Goal: Book appointment/travel/reservation

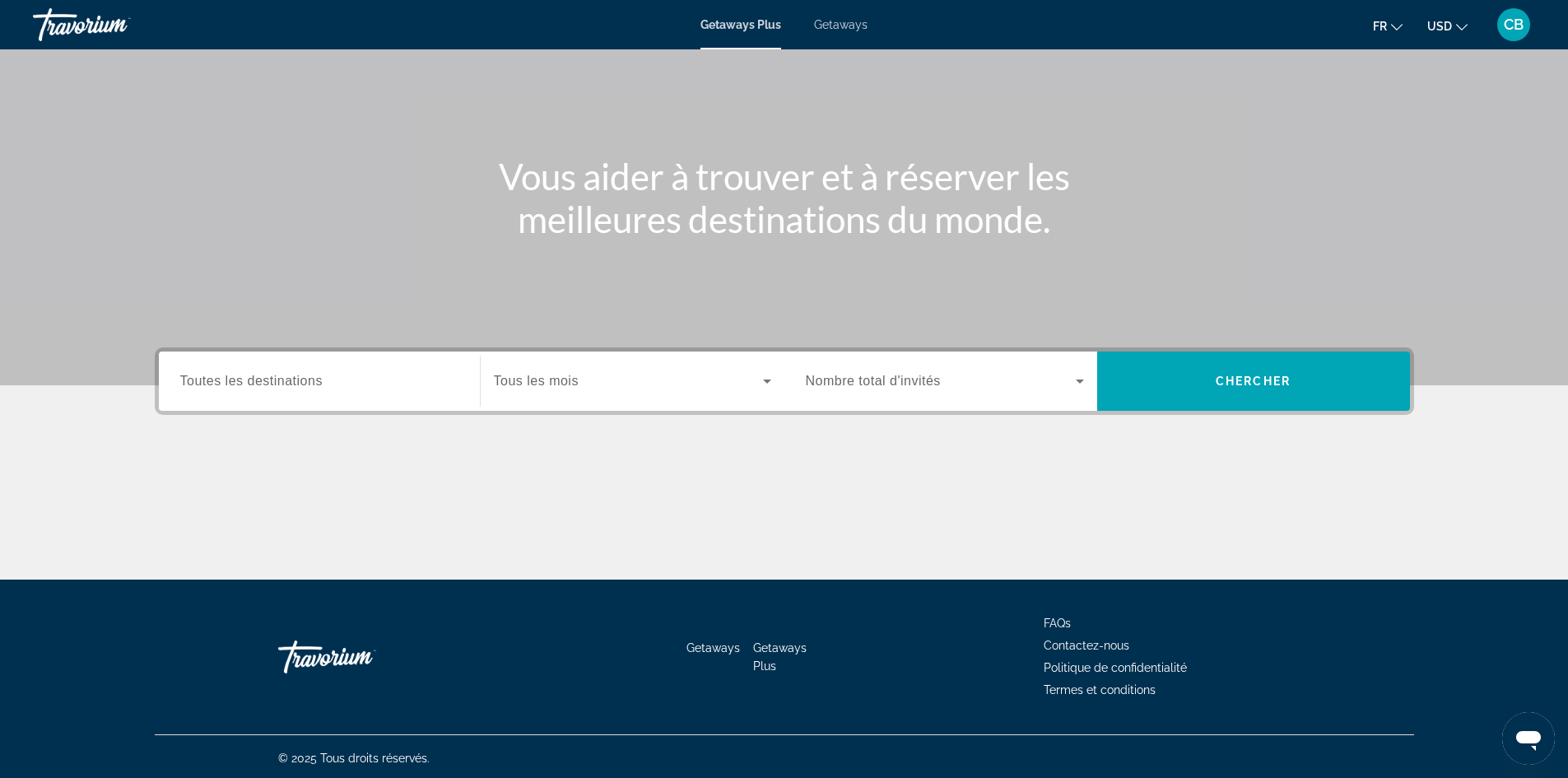
scroll to position [112, 0]
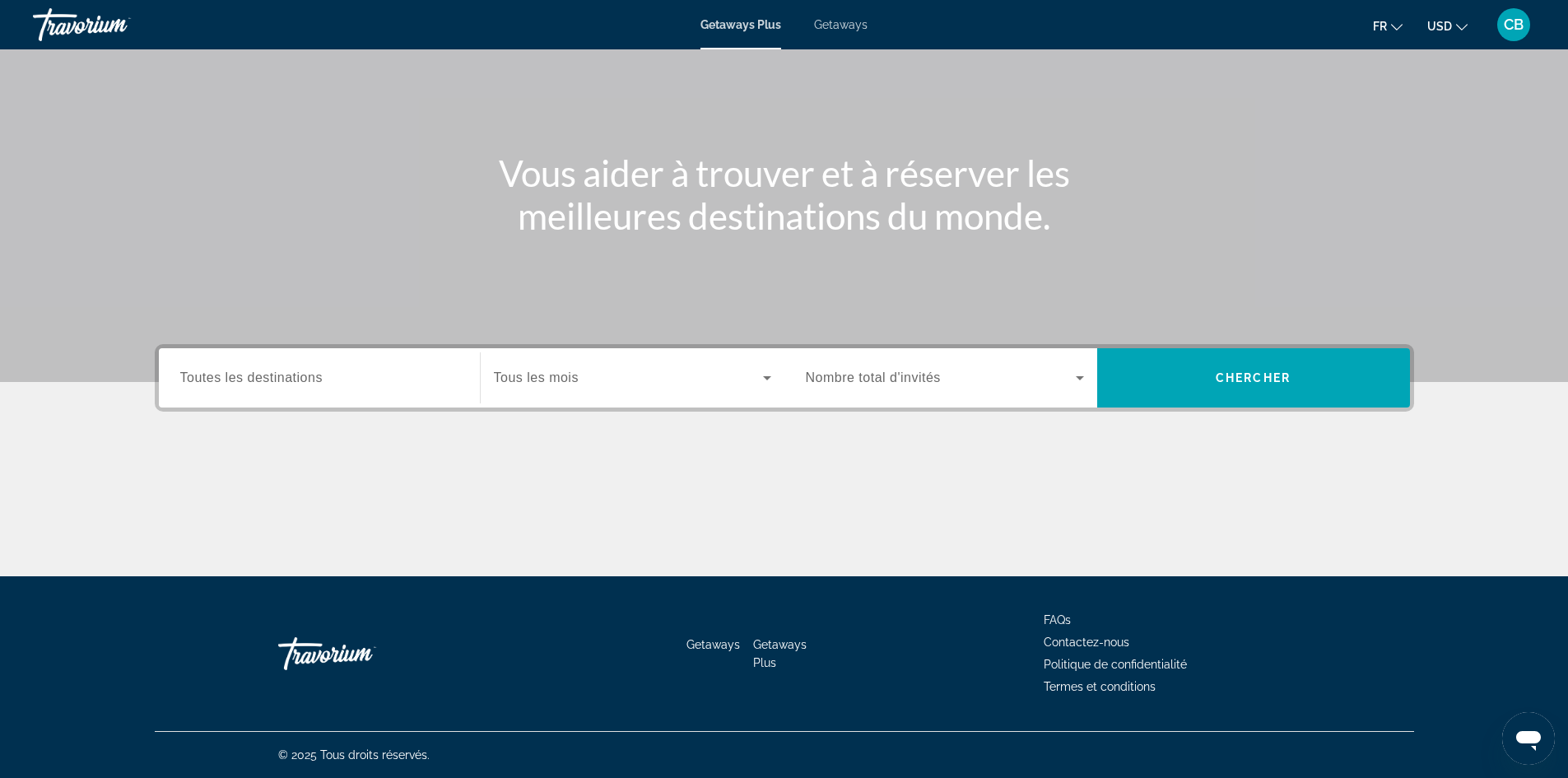
click at [347, 393] on div "Search widget" at bounding box center [319, 378] width 278 height 47
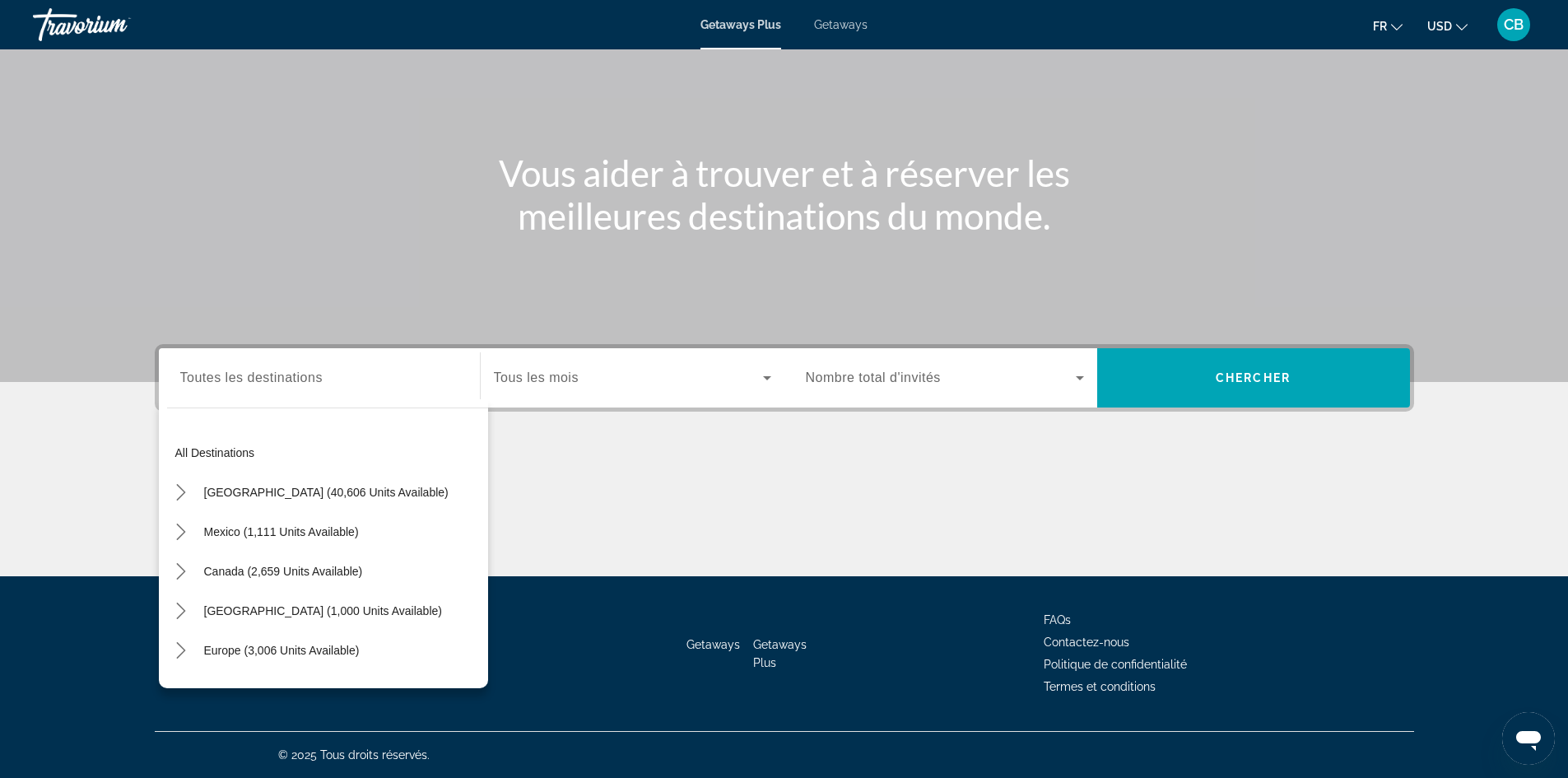
click at [374, 654] on div "Europe (3,006 units available)" at bounding box center [328, 650] width 321 height 39
click at [291, 648] on span "Europe (3,006 units available)" at bounding box center [281, 649] width 155 height 13
type input "**********"
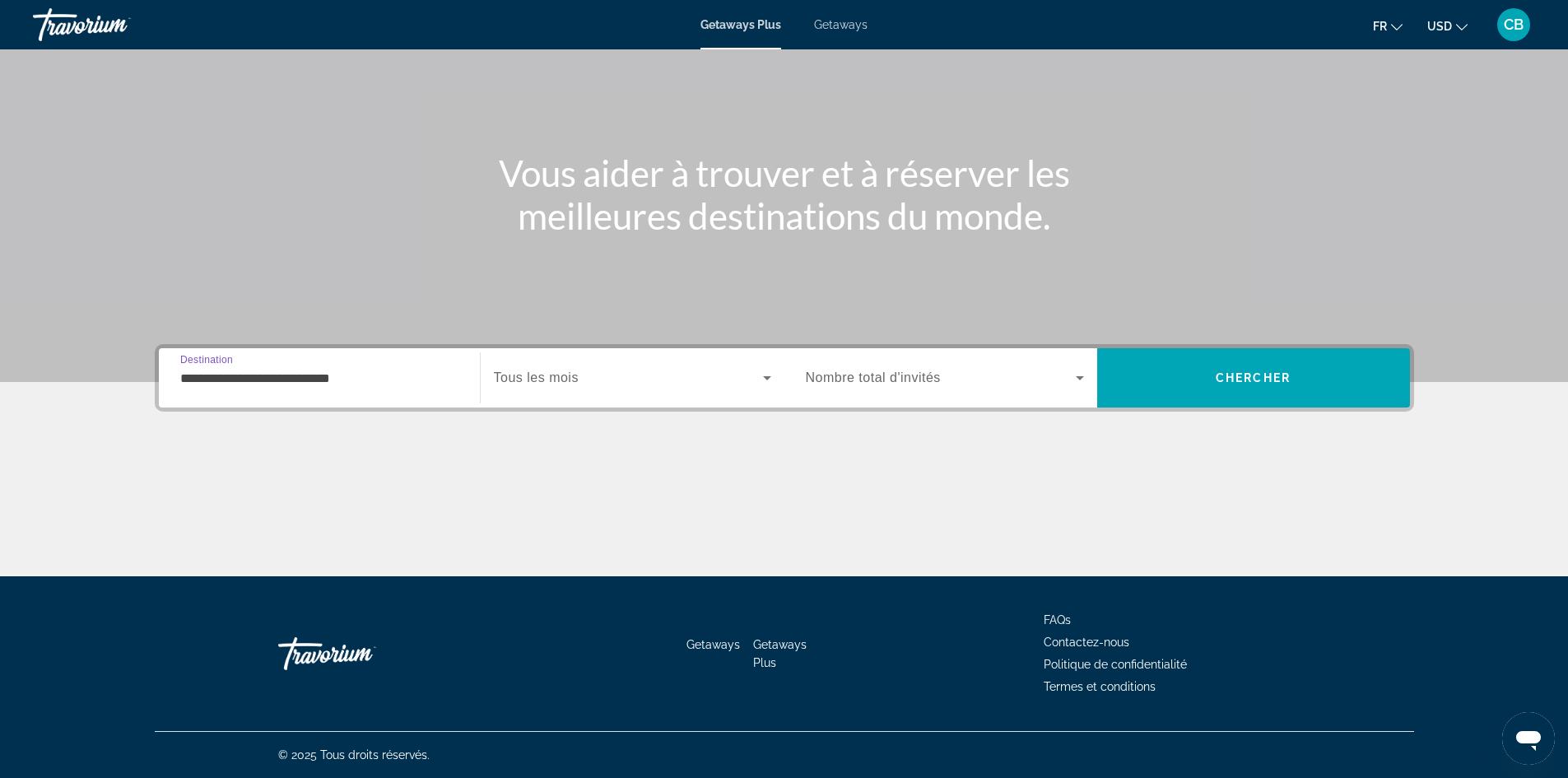
click at [586, 367] on div "Search widget" at bounding box center [632, 378] width 277 height 46
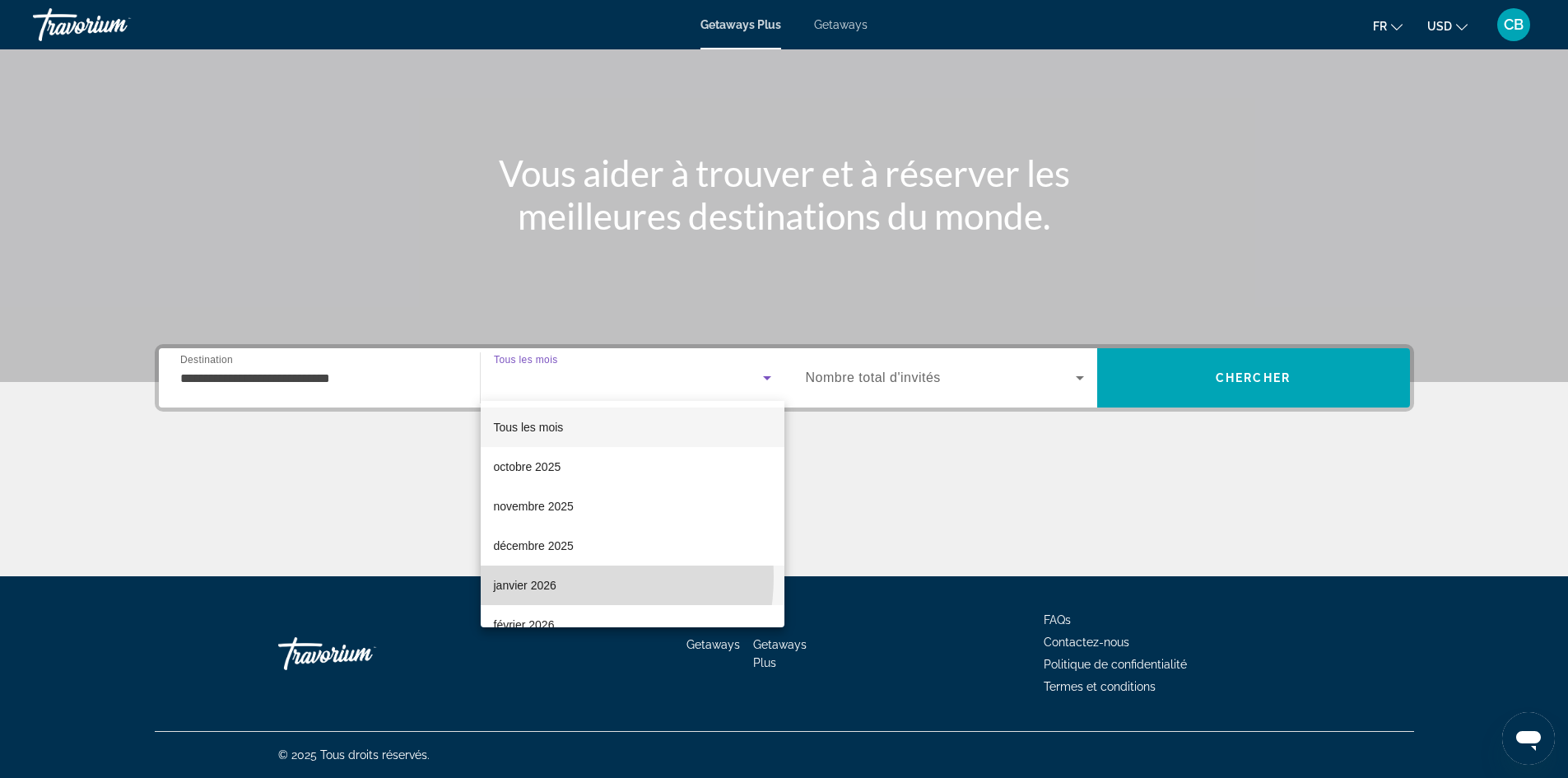
click at [542, 576] on span "janvier 2026" at bounding box center [525, 585] width 63 height 20
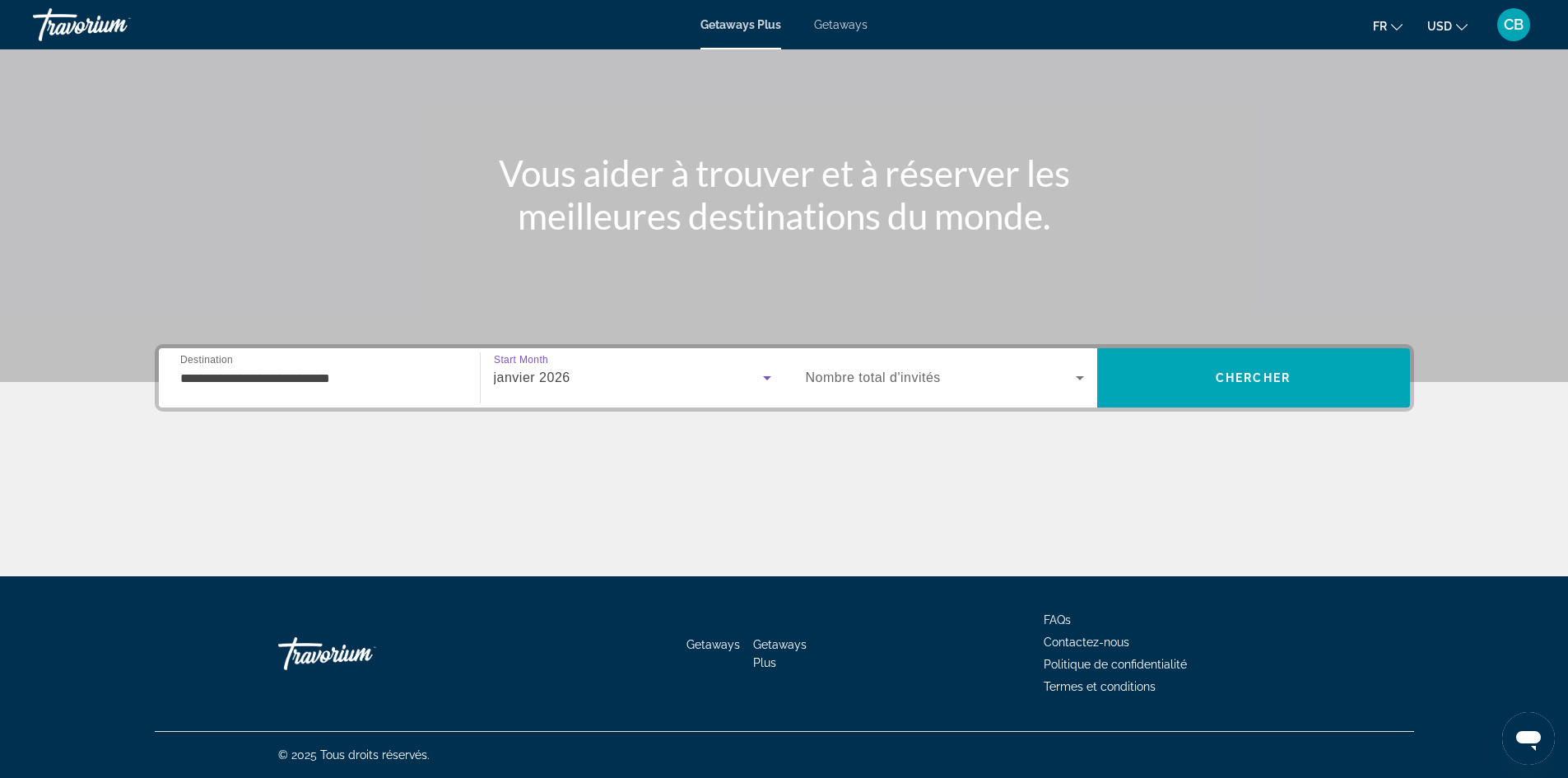
click at [906, 378] on span "Nombre total d'invités" at bounding box center [872, 377] width 135 height 14
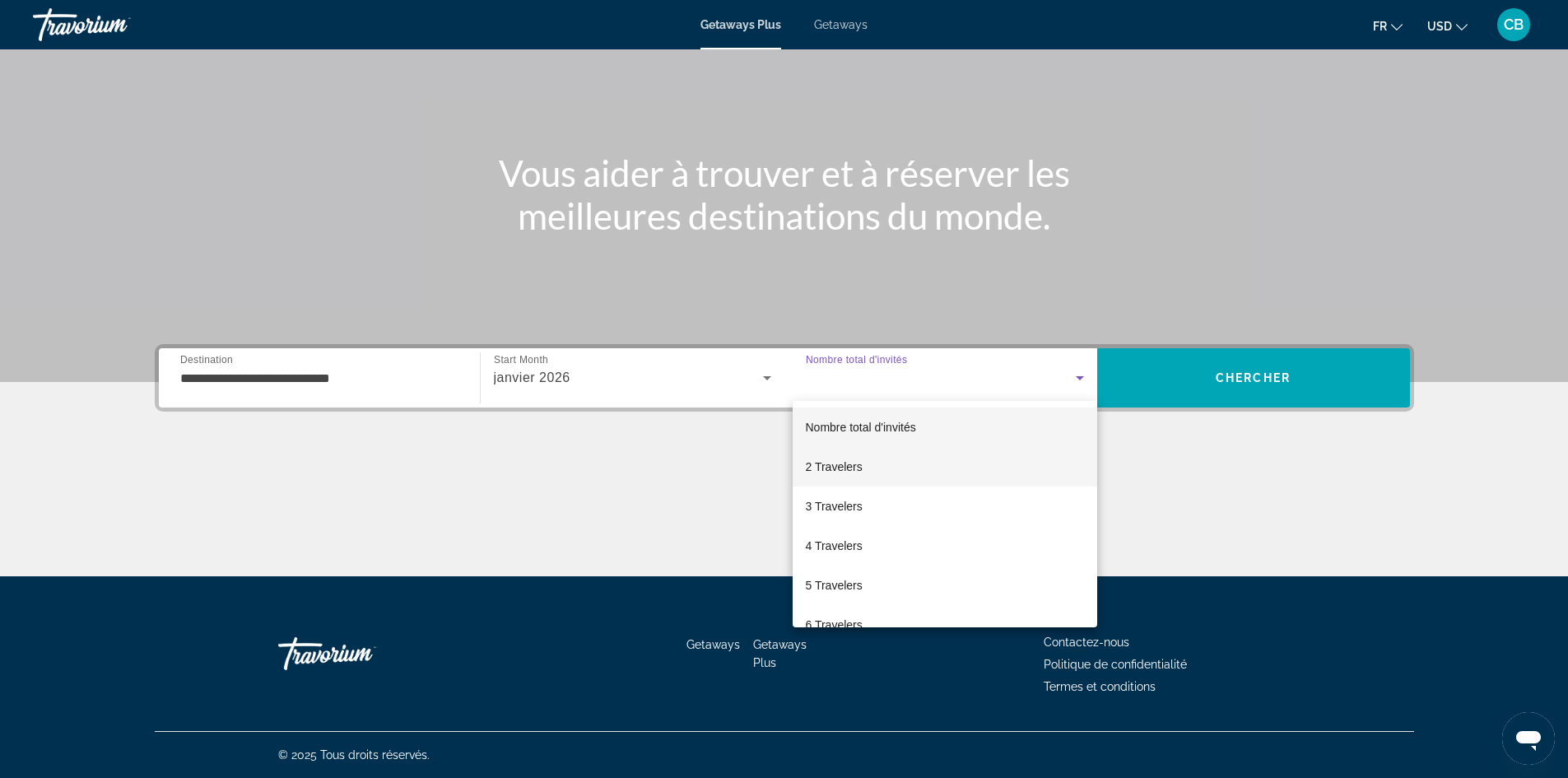
click at [827, 475] on span "2 Travelers" at bounding box center [834, 467] width 57 height 20
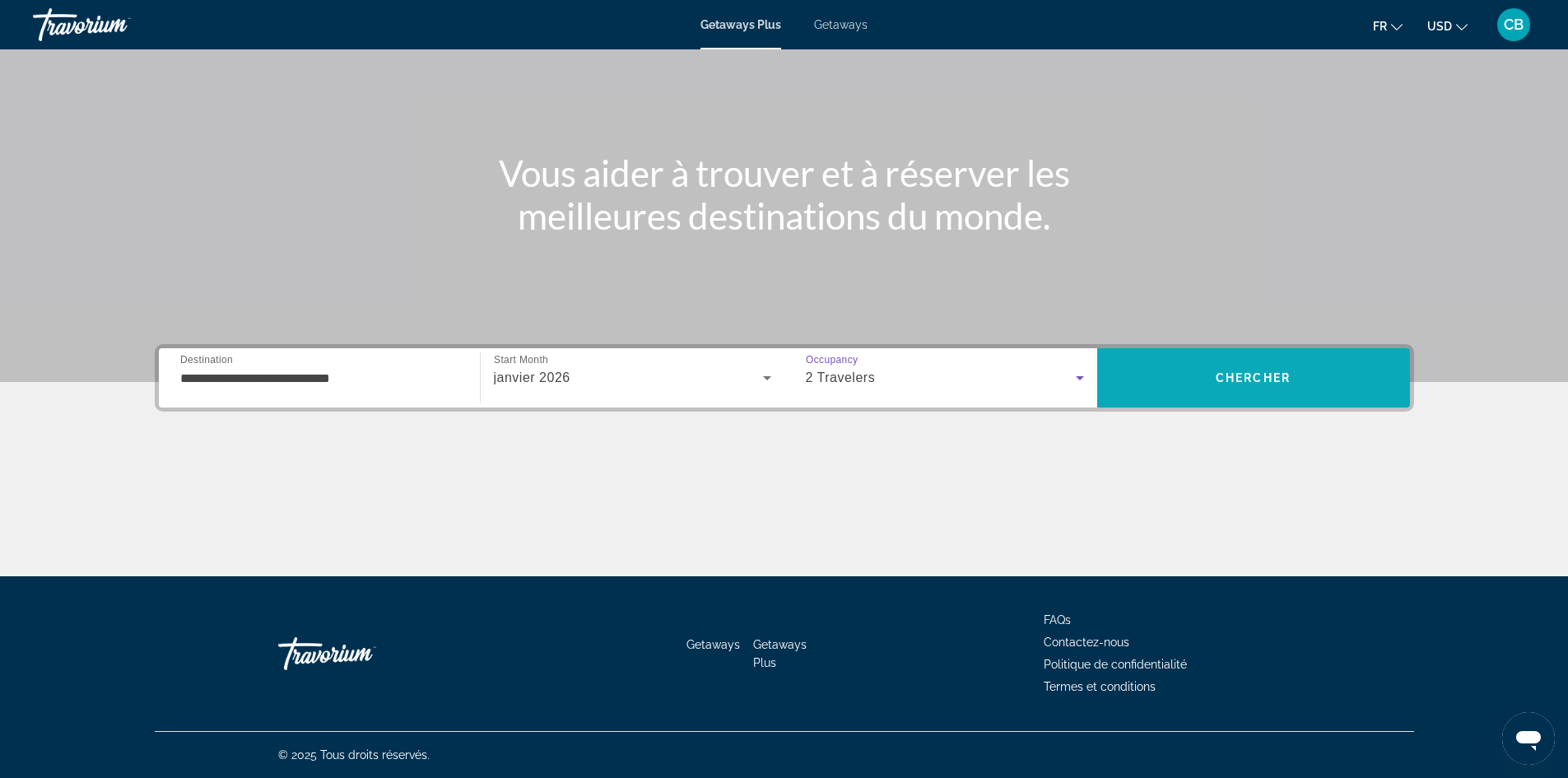
click at [1216, 400] on span "Search" at bounding box center [1253, 377] width 313 height 59
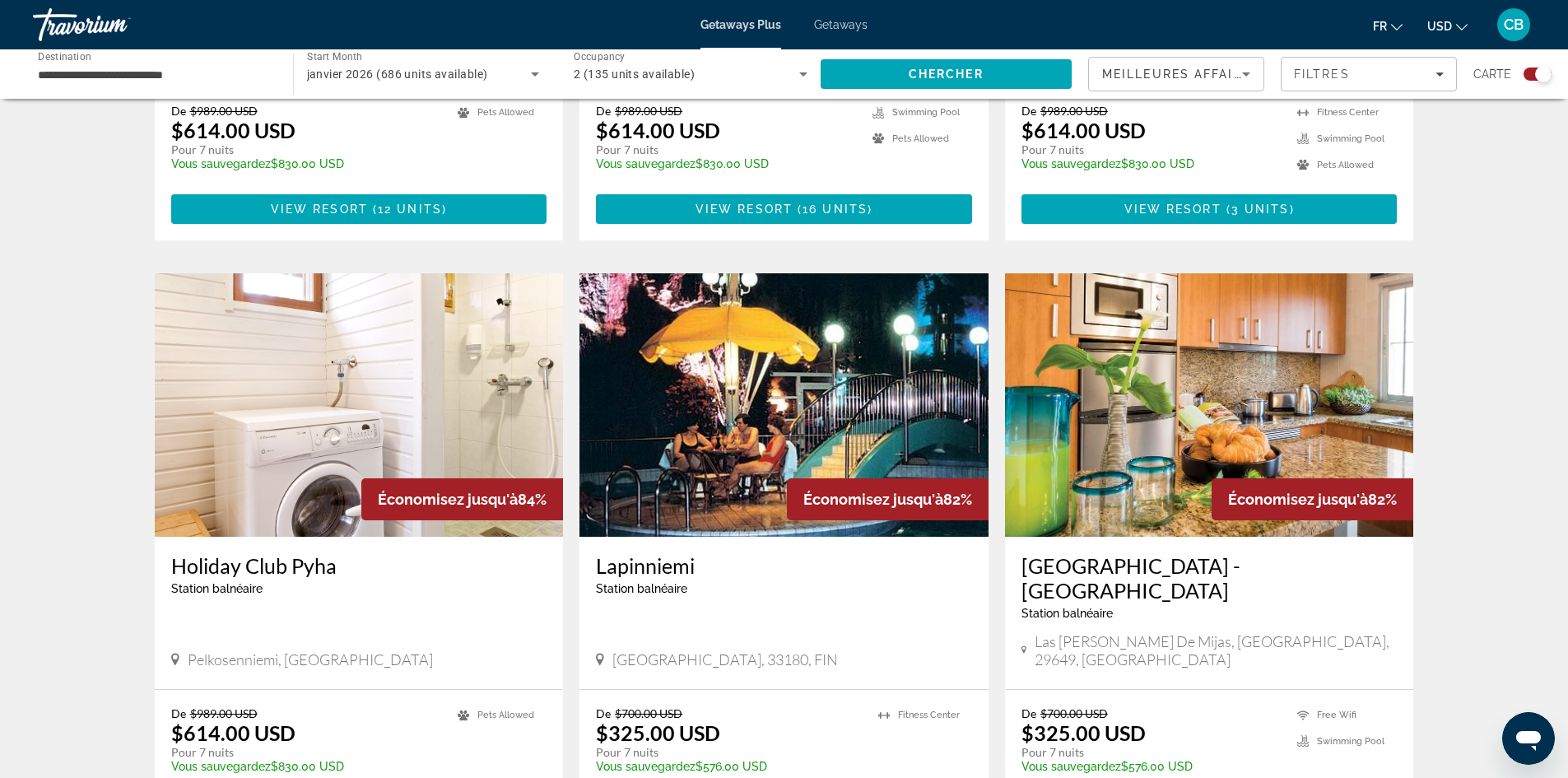
scroll to position [2305, 0]
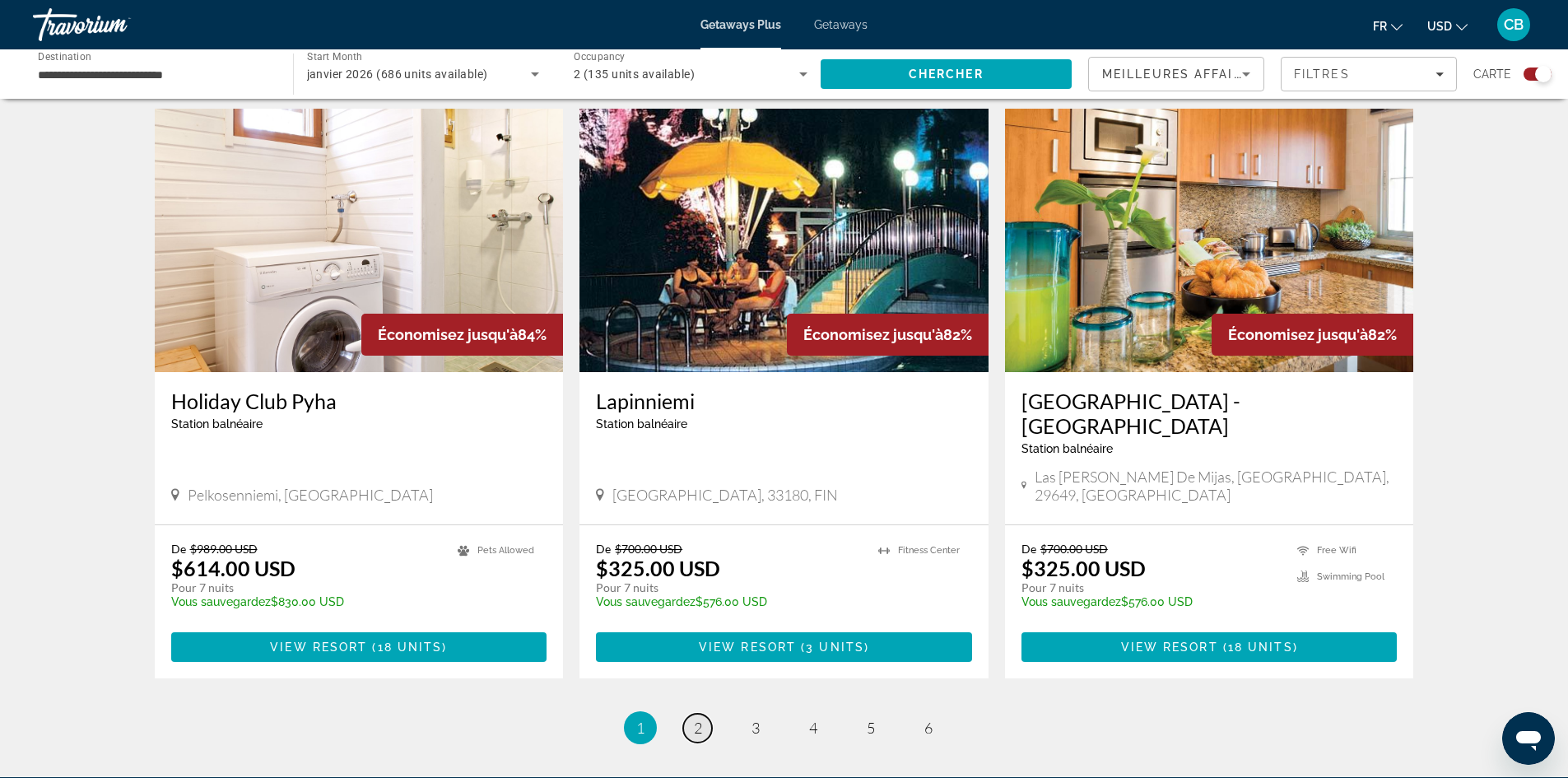
click at [691, 714] on link "page 2" at bounding box center [697, 728] width 29 height 29
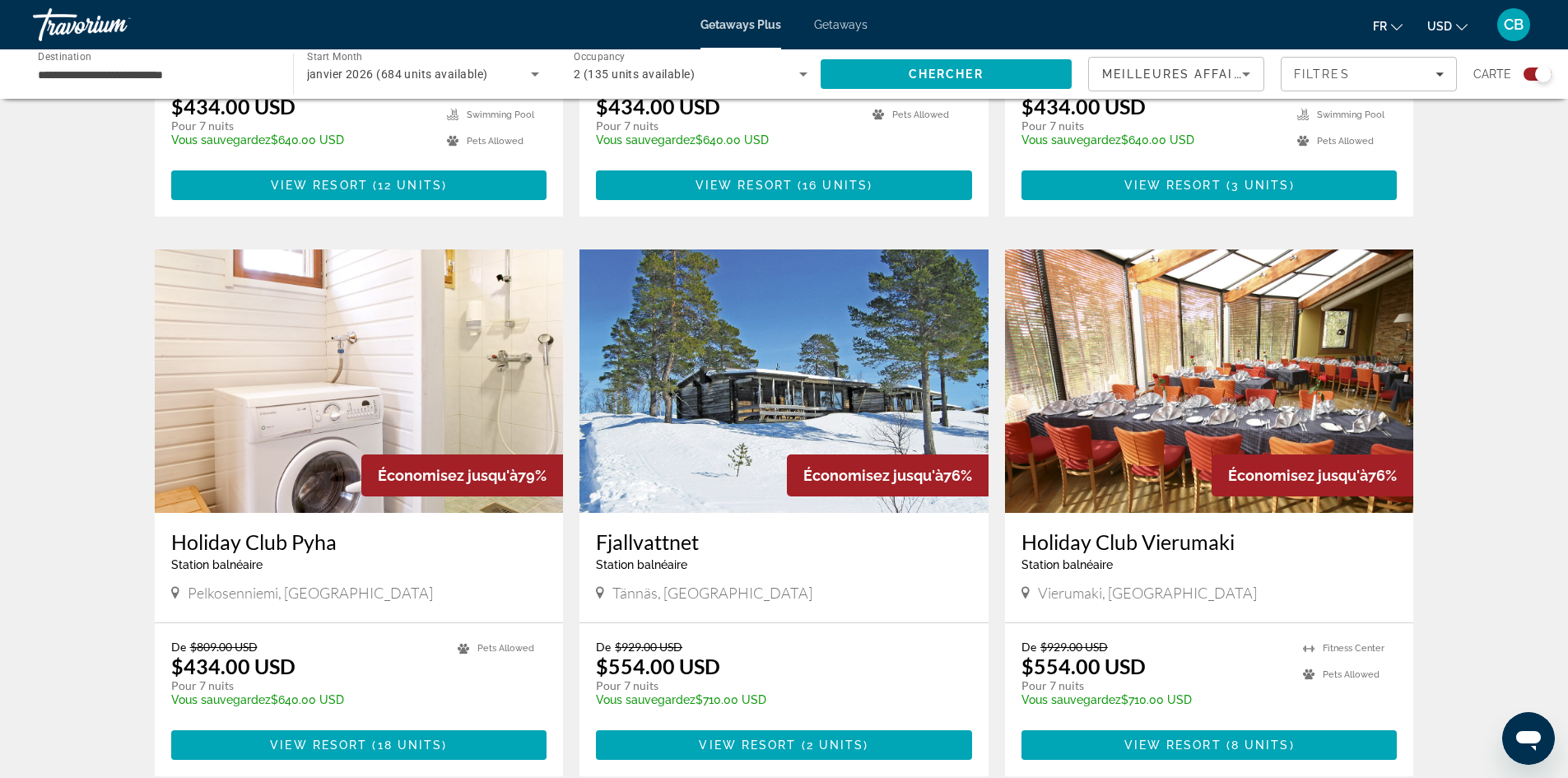
scroll to position [2305, 0]
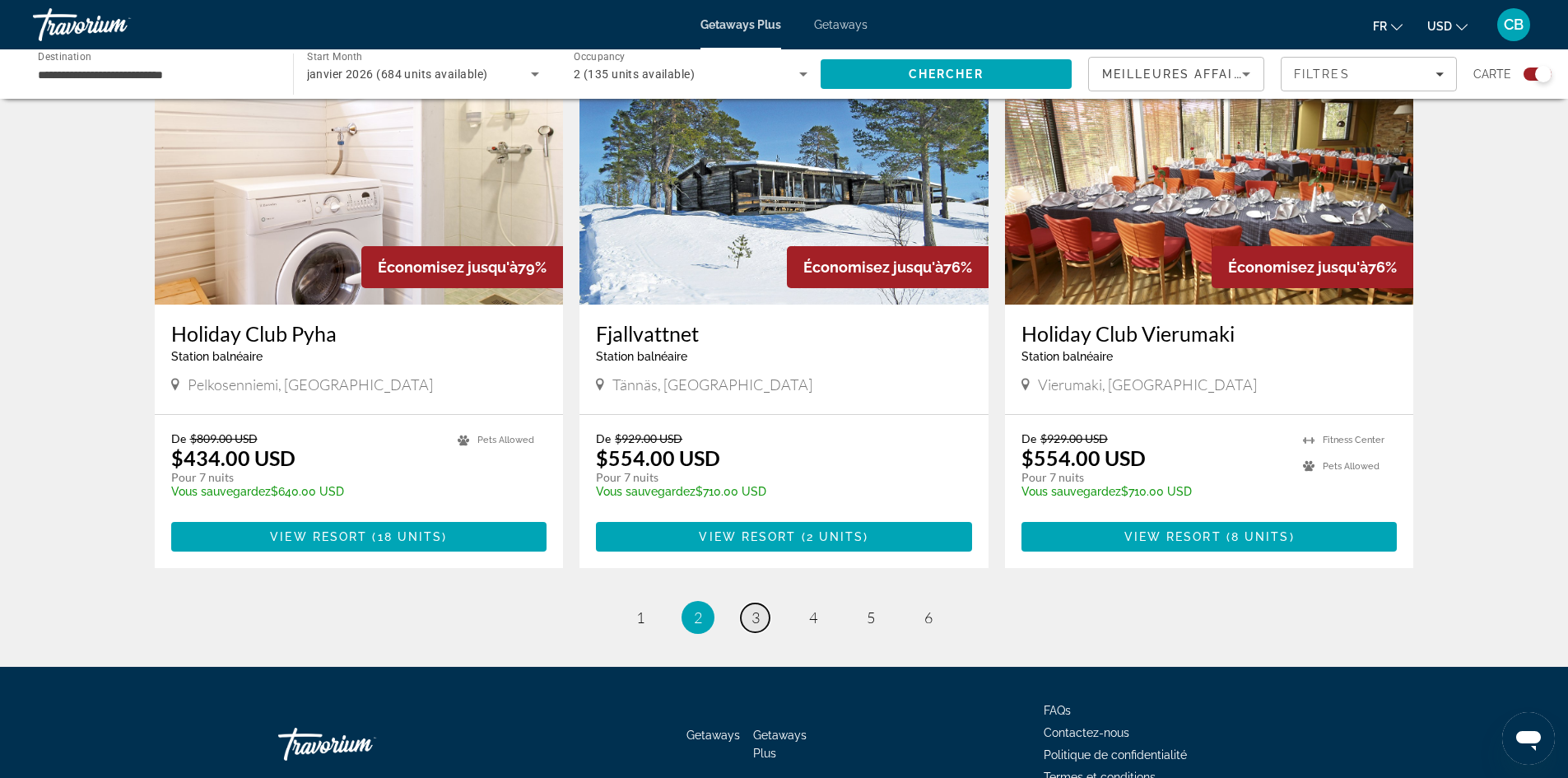
click at [759, 611] on span "3" at bounding box center [756, 617] width 9 height 18
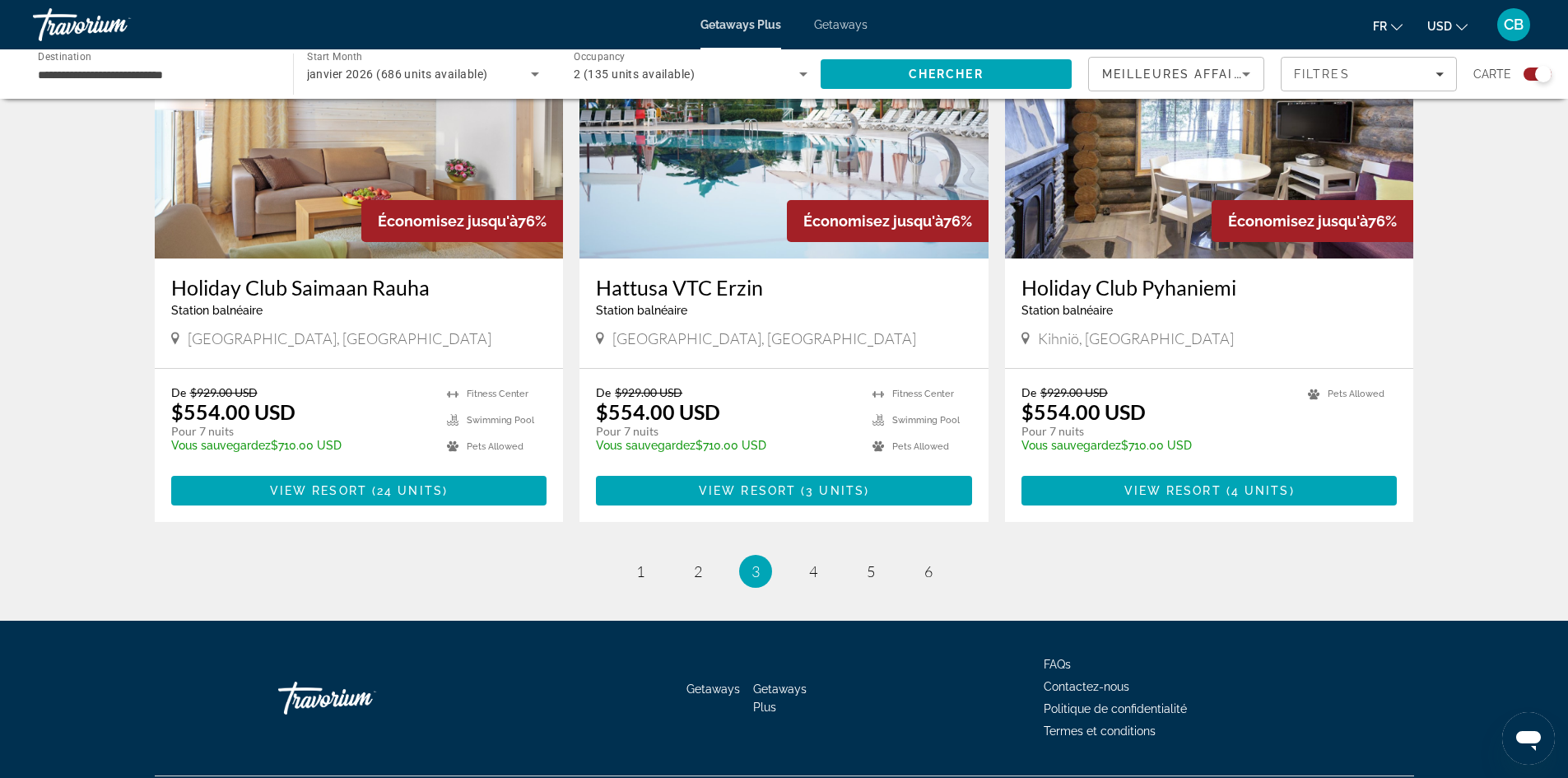
scroll to position [2387, 0]
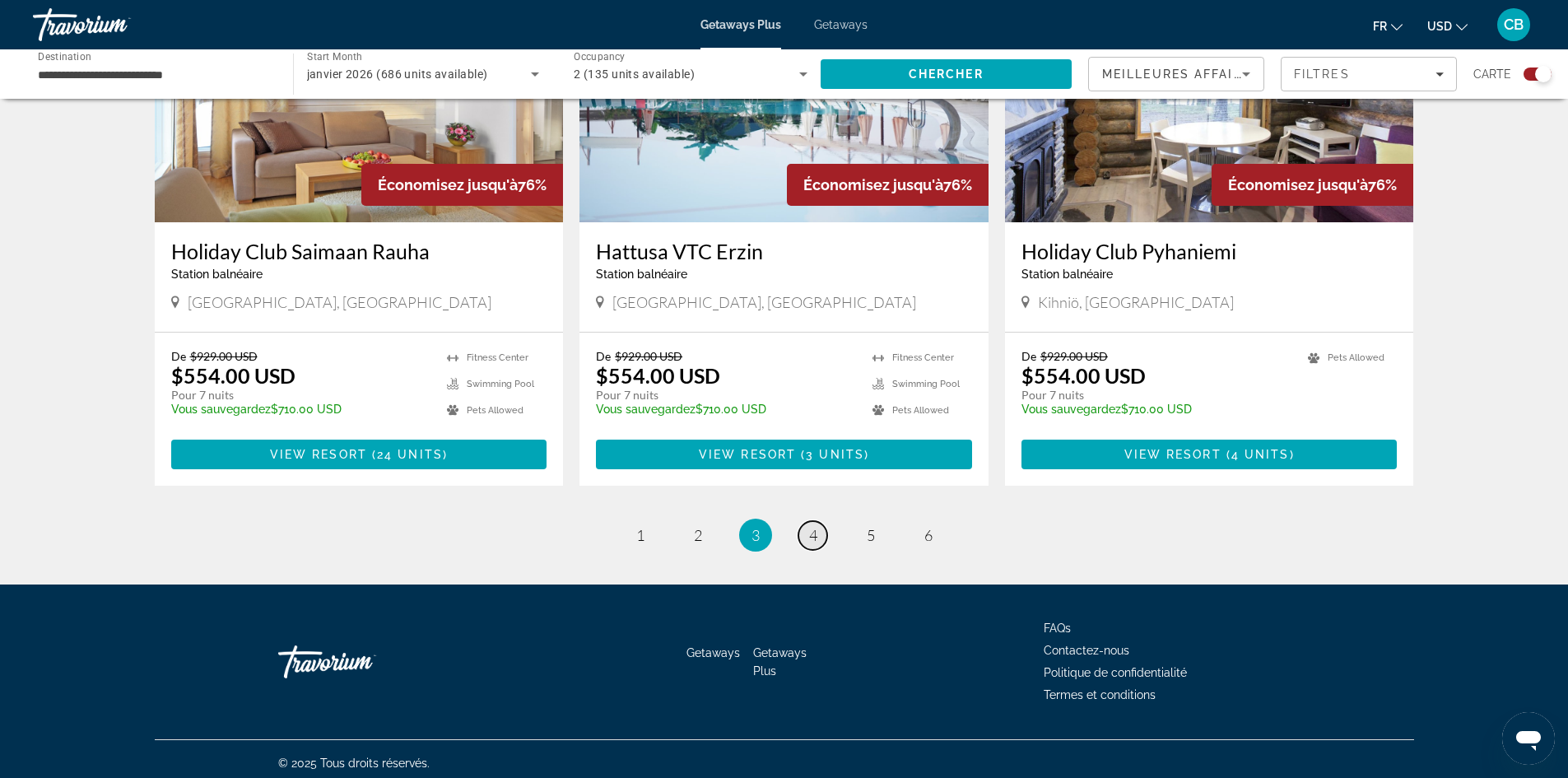
click at [820, 540] on link "page 4" at bounding box center [813, 535] width 29 height 29
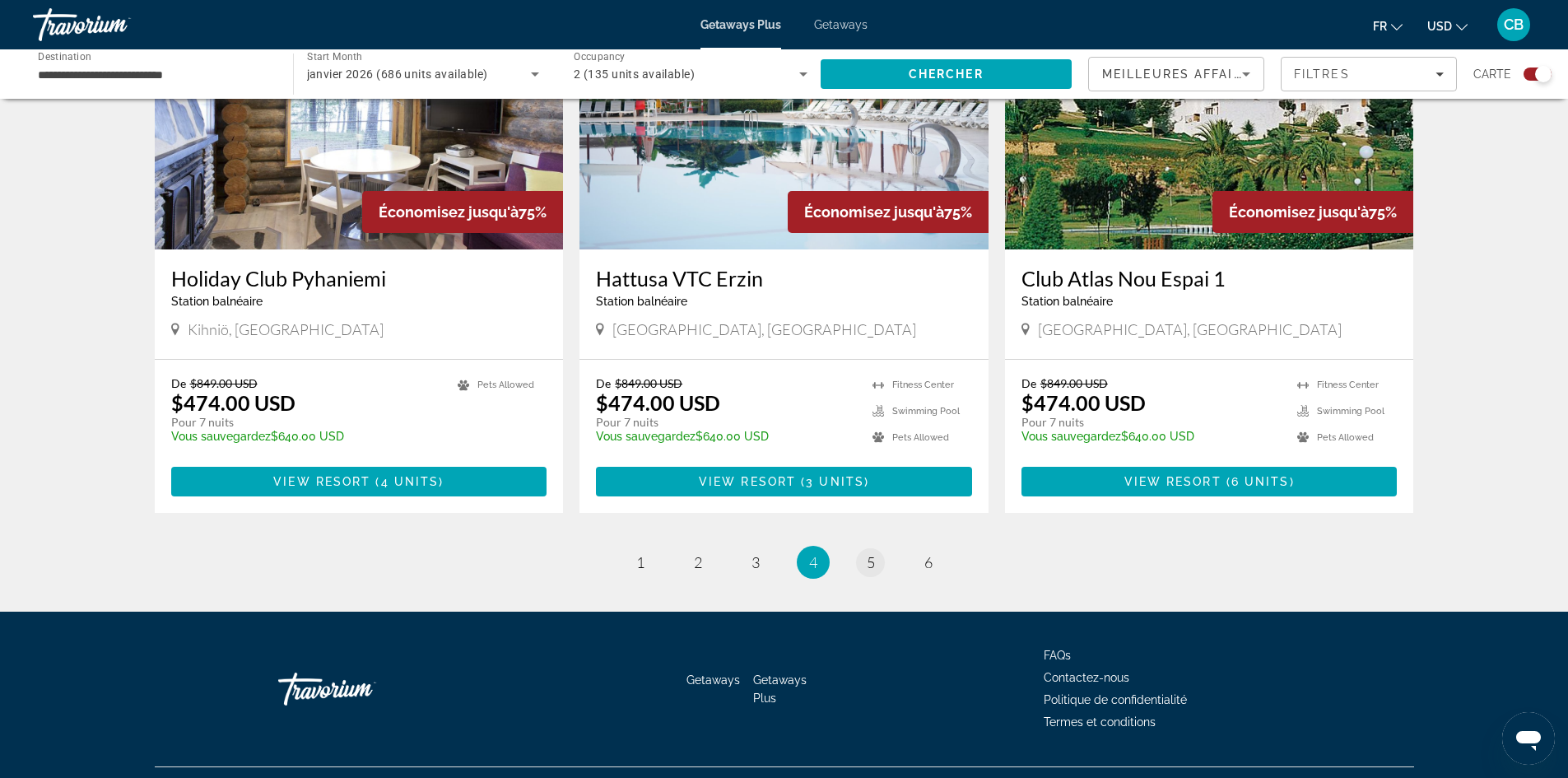
scroll to position [2395, 0]
